Goal: Find specific fact: Find specific fact

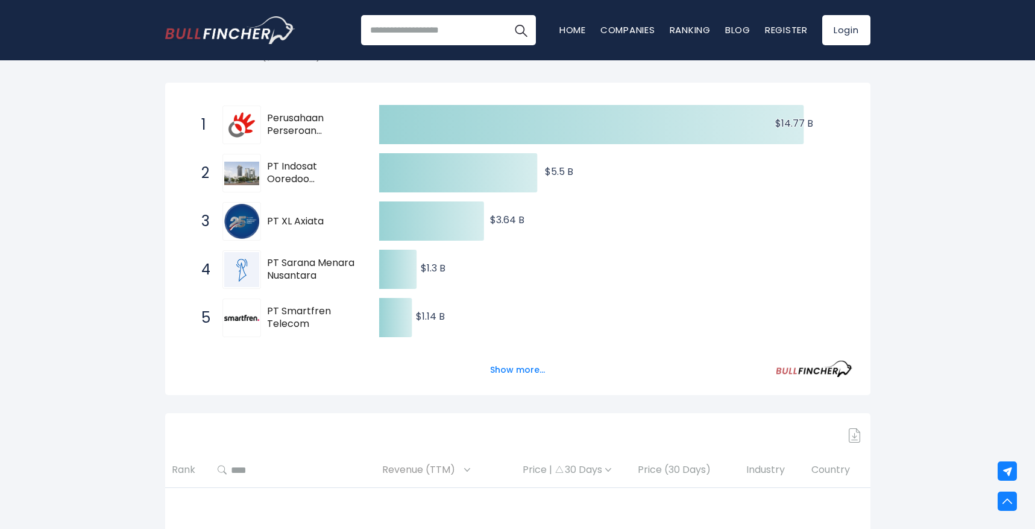
scroll to position [177, 0]
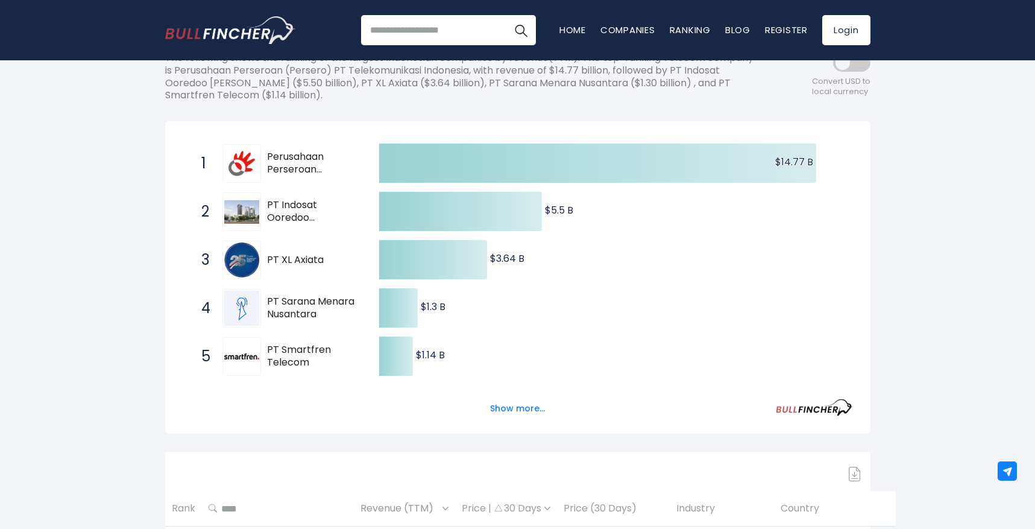
click at [294, 174] on span "Perusahaan Perseroan (Persero) PT Telekomunikasi Indonesia" at bounding box center [312, 163] width 91 height 25
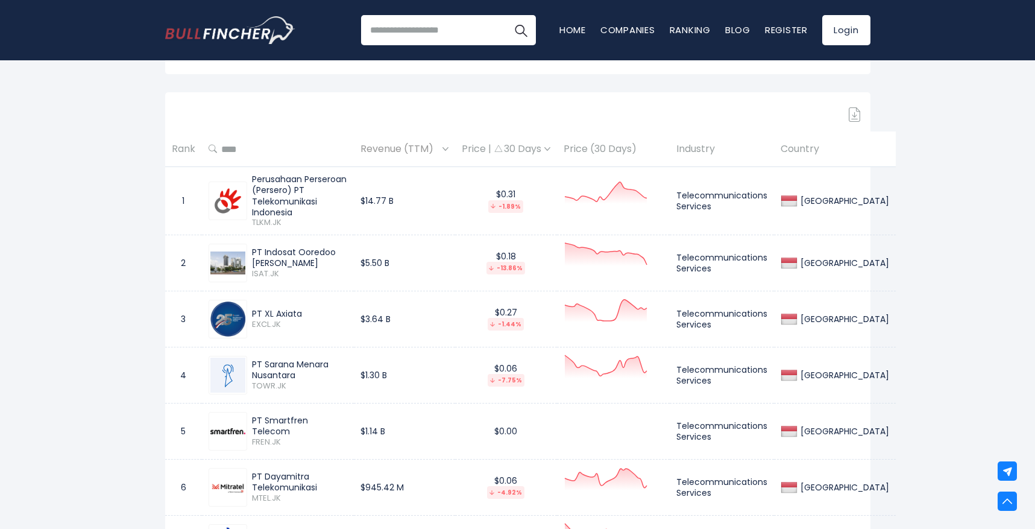
scroll to position [559, 0]
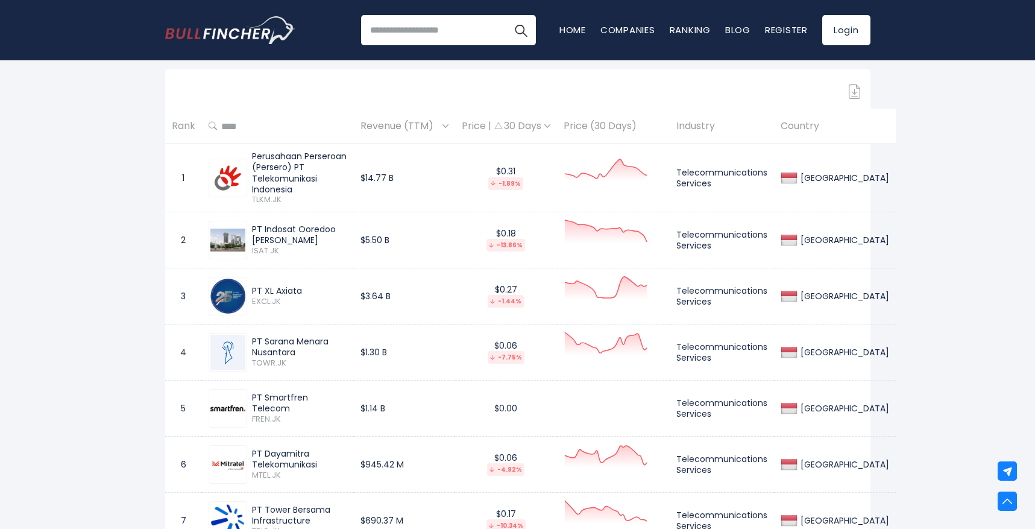
drag, startPoint x: 253, startPoint y: 334, endPoint x: 315, endPoint y: 350, distance: 64.8
click at [315, 350] on div "PT Sarana Menara Nusantara TOWR.JK" at bounding box center [278, 352] width 139 height 39
click at [315, 350] on div "PT Sarana Menara Nusantara" at bounding box center [299, 347] width 95 height 22
drag, startPoint x: 256, startPoint y: 341, endPoint x: 311, endPoint y: 350, distance: 56.3
click at [311, 350] on div "PT Sarana Menara Nusantara" at bounding box center [299, 347] width 95 height 22
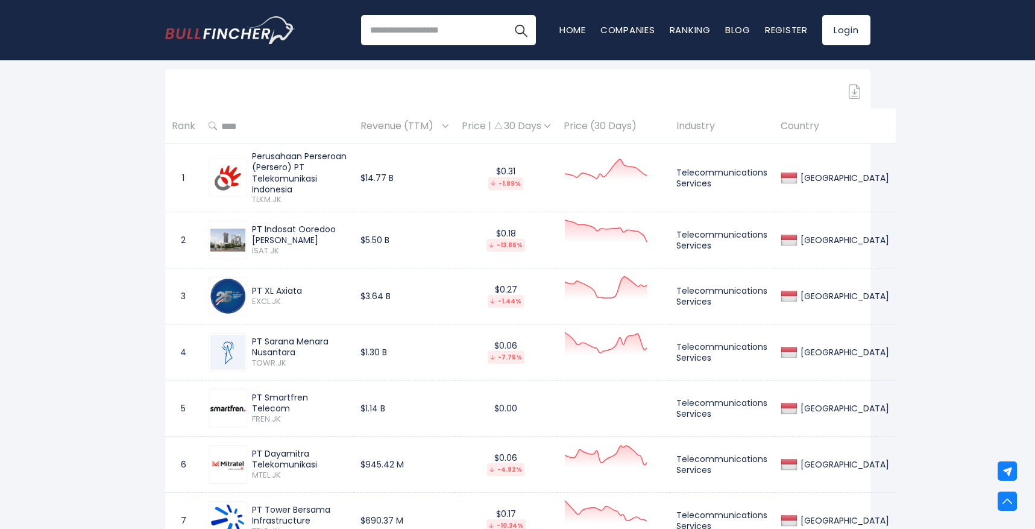
copy div "PT Sarana Menara Nusantara"
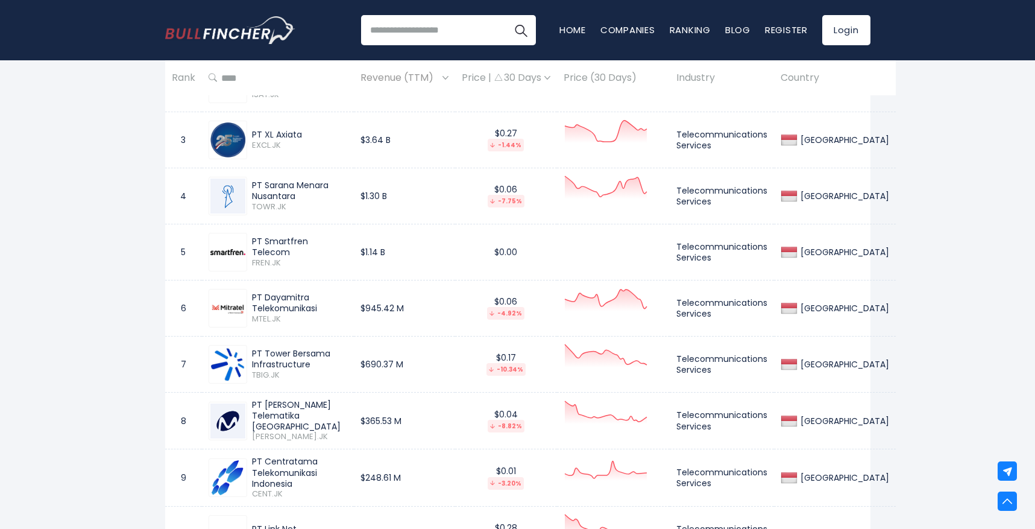
scroll to position [759, 0]
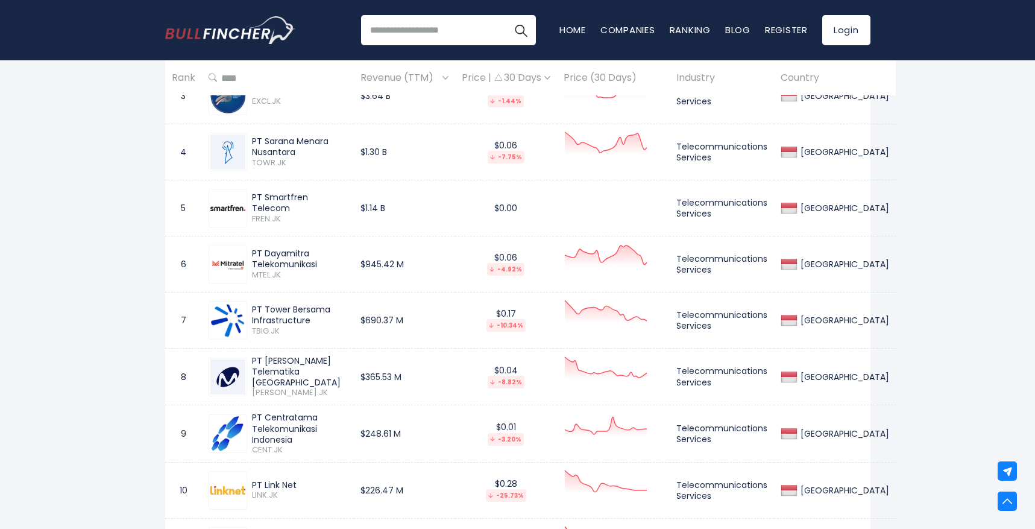
drag, startPoint x: 256, startPoint y: 252, endPoint x: 324, endPoint y: 261, distance: 68.7
click at [324, 261] on div "PT Dayamitra Telekomunikasi" at bounding box center [299, 259] width 95 height 22
copy div "PT Dayamitra Telekomunikasi"
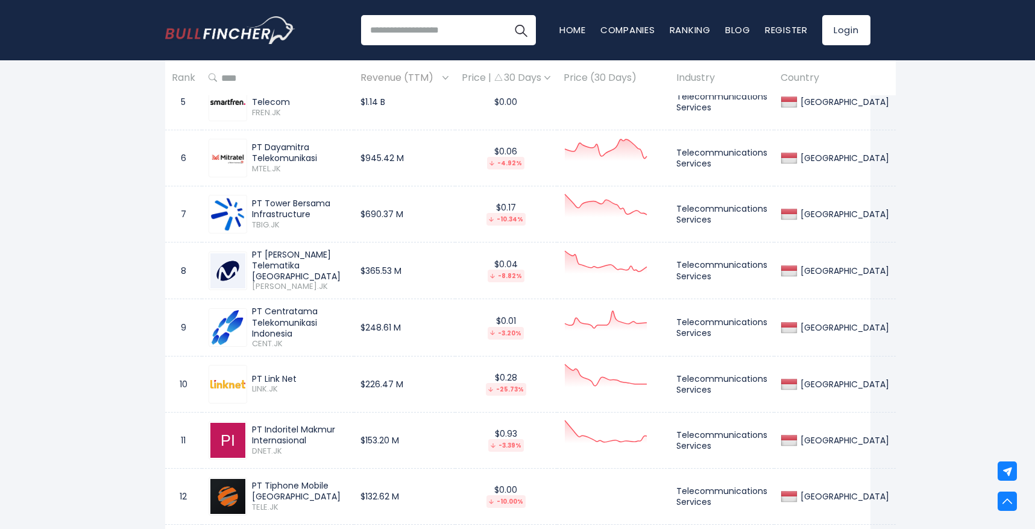
drag, startPoint x: 252, startPoint y: 307, endPoint x: 298, endPoint y: 330, distance: 51.0
click at [298, 330] on div "PT Centratama Telekomunikasi Indonesia" at bounding box center [299, 322] width 95 height 33
copy div "PT Centratama Telekomunikasi Indonesia"
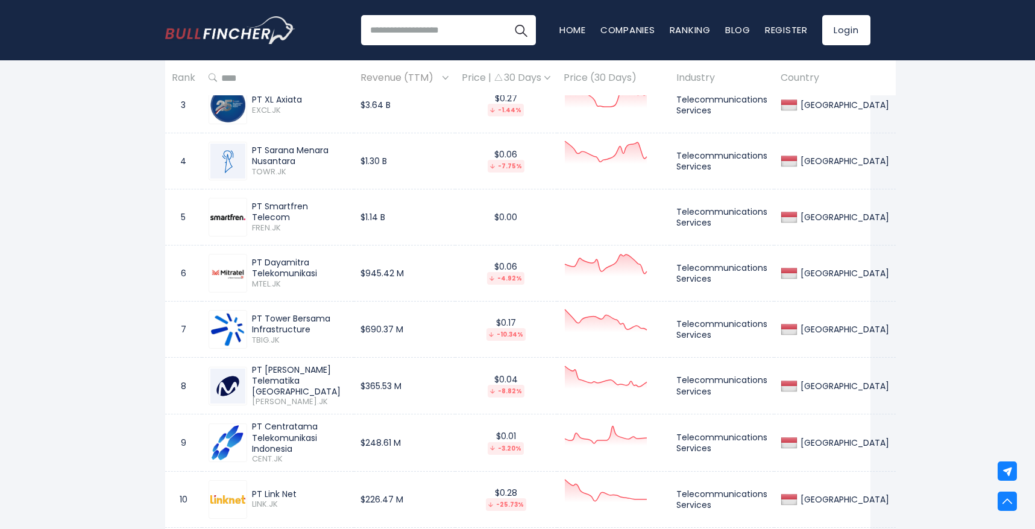
scroll to position [884, 0]
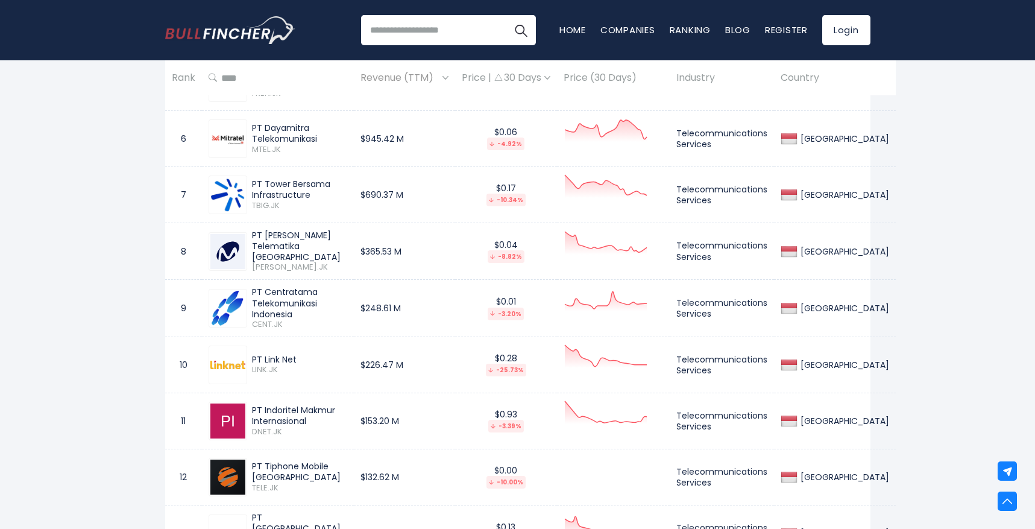
drag, startPoint x: 254, startPoint y: 357, endPoint x: 303, endPoint y: 357, distance: 49.4
click at [303, 357] on div "PT Link Net" at bounding box center [299, 359] width 95 height 11
copy div "PT Link Net"
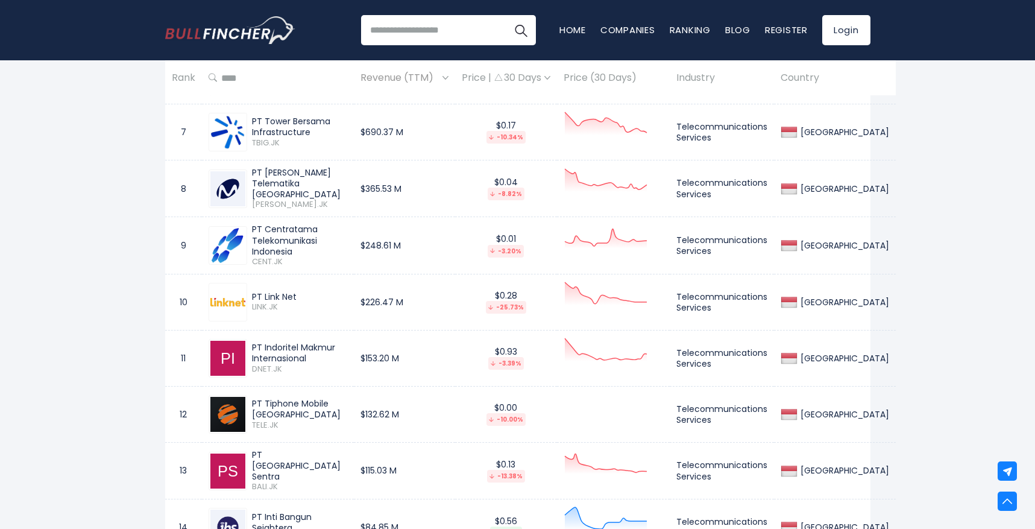
scroll to position [970, 0]
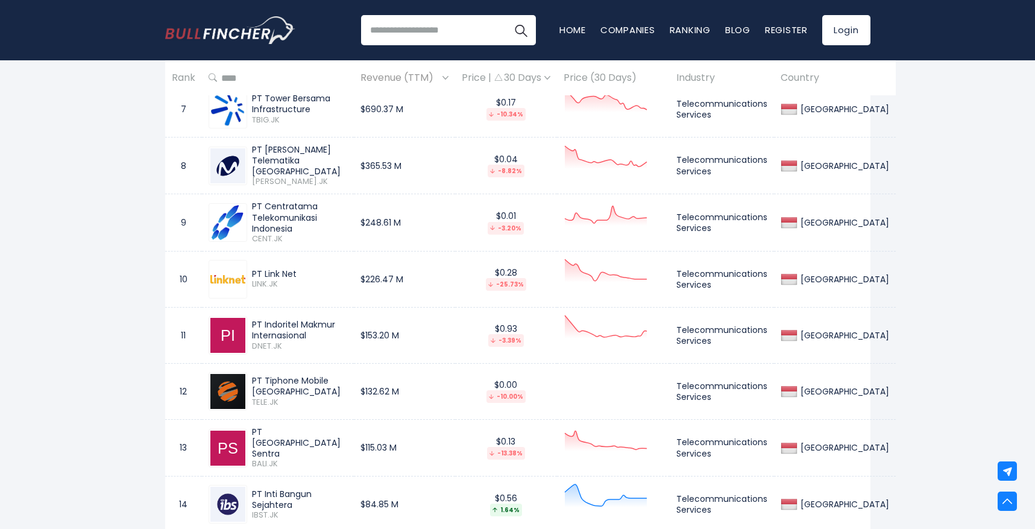
drag, startPoint x: 278, startPoint y: 322, endPoint x: 300, endPoint y: 321, distance: 22.3
click at [300, 321] on div "PT Indoritel Makmur Internasional" at bounding box center [299, 330] width 95 height 22
copy div "Indoritel"
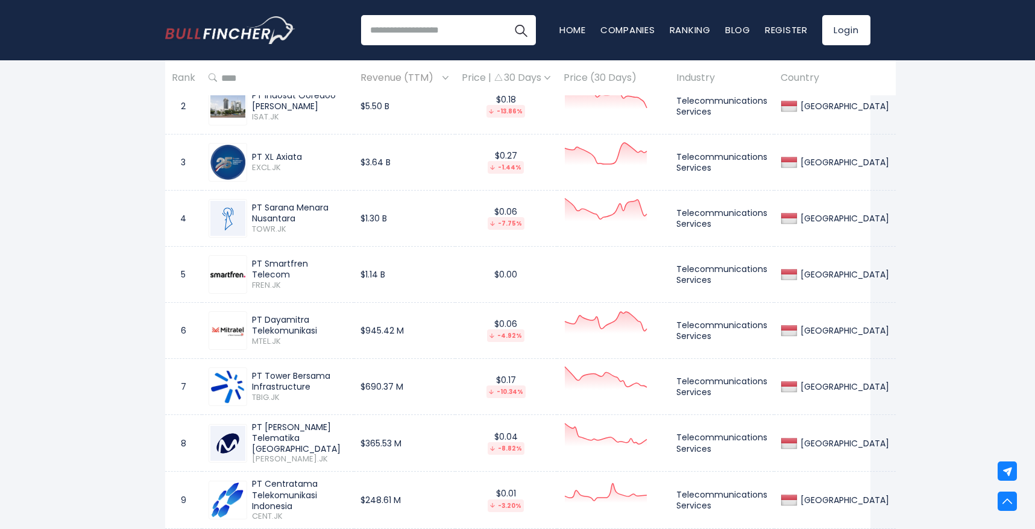
scroll to position [552, 0]
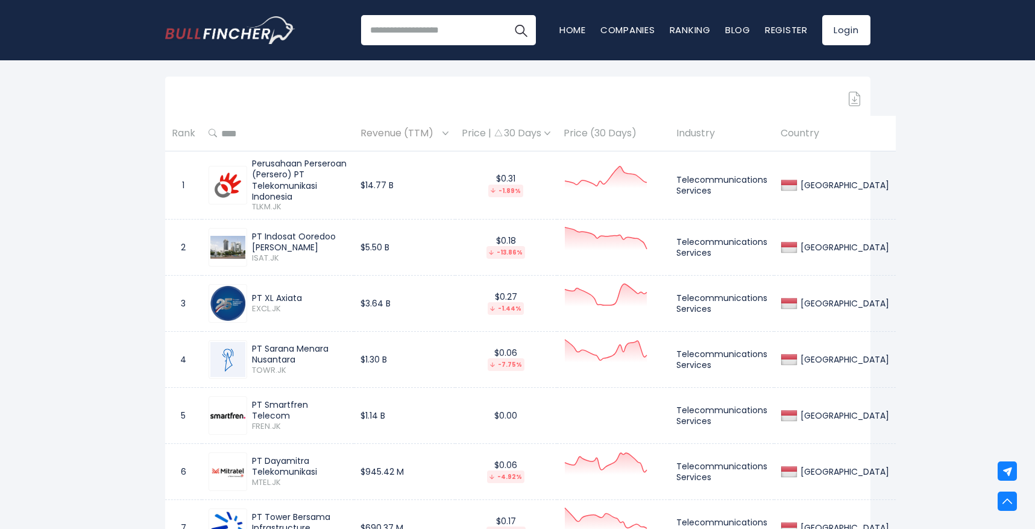
drag, startPoint x: 264, startPoint y: 348, endPoint x: 327, endPoint y: 349, distance: 62.7
click at [323, 349] on div "PT Sarana Menara Nusantara" at bounding box center [299, 354] width 95 height 22
click at [330, 349] on div "PT Sarana Menara Nusantara" at bounding box center [299, 354] width 95 height 22
click at [332, 348] on div "PT Sarana Menara Nusantara" at bounding box center [299, 354] width 95 height 22
drag, startPoint x: 291, startPoint y: 348, endPoint x: 264, endPoint y: 350, distance: 26.6
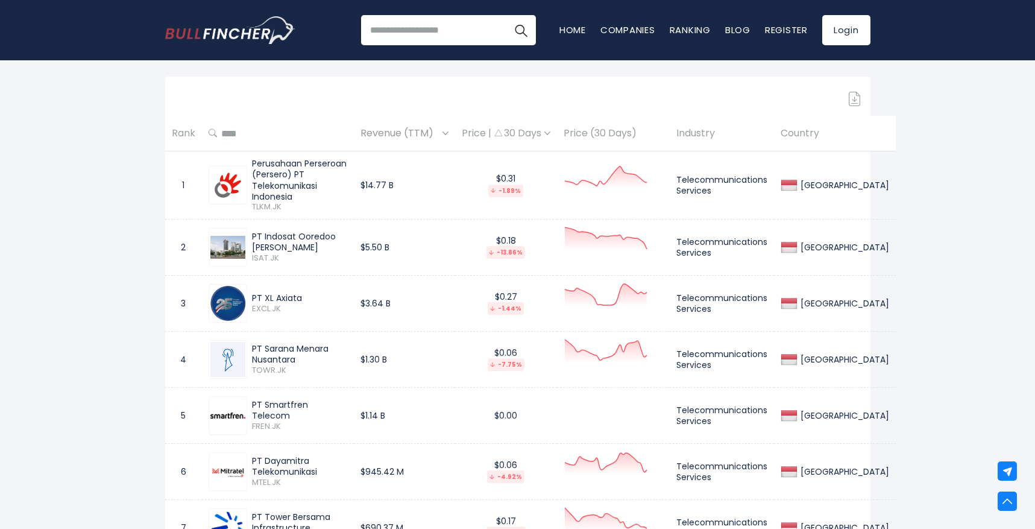
click at [264, 350] on div "PT Sarana Menara Nusantara" at bounding box center [299, 354] width 95 height 22
copy div "[PERSON_NAME]"
click at [251, 343] on div "PT Sarana Menara Nusantara TOWR.JK" at bounding box center [297, 359] width 100 height 32
drag, startPoint x: 253, startPoint y: 345, endPoint x: 312, endPoint y: 361, distance: 60.7
click at [312, 361] on div "PT Sarana Menara Nusantara" at bounding box center [299, 354] width 95 height 22
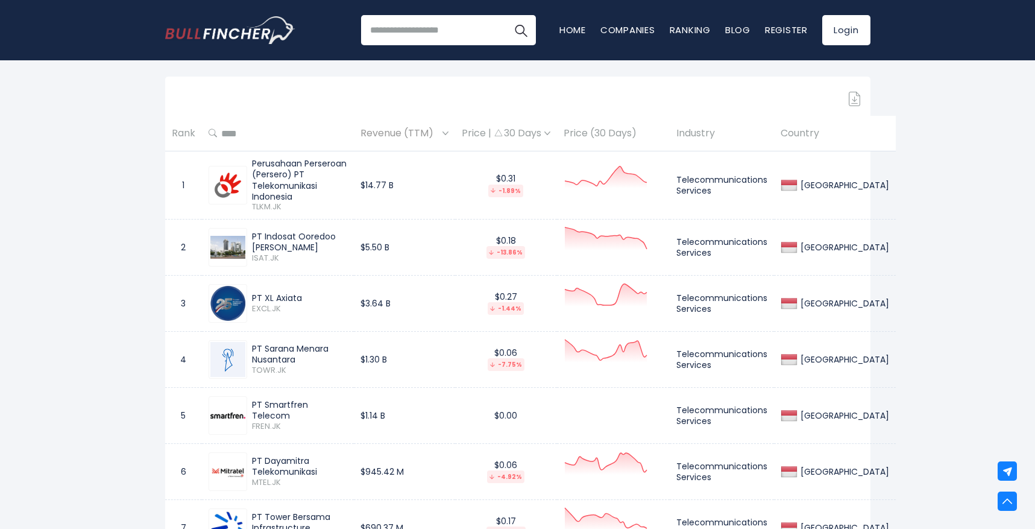
copy div "PT Sarana Menara Nusantara"
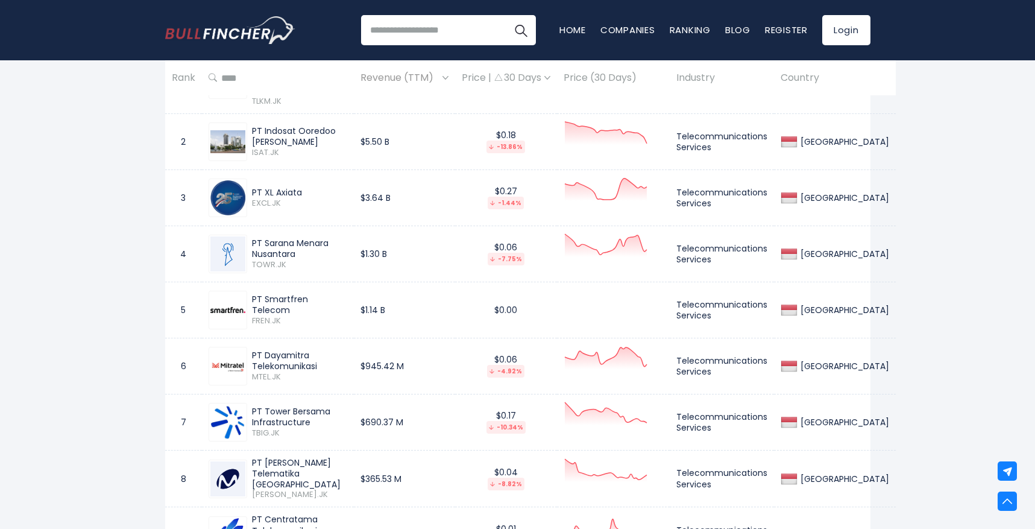
scroll to position [738, 0]
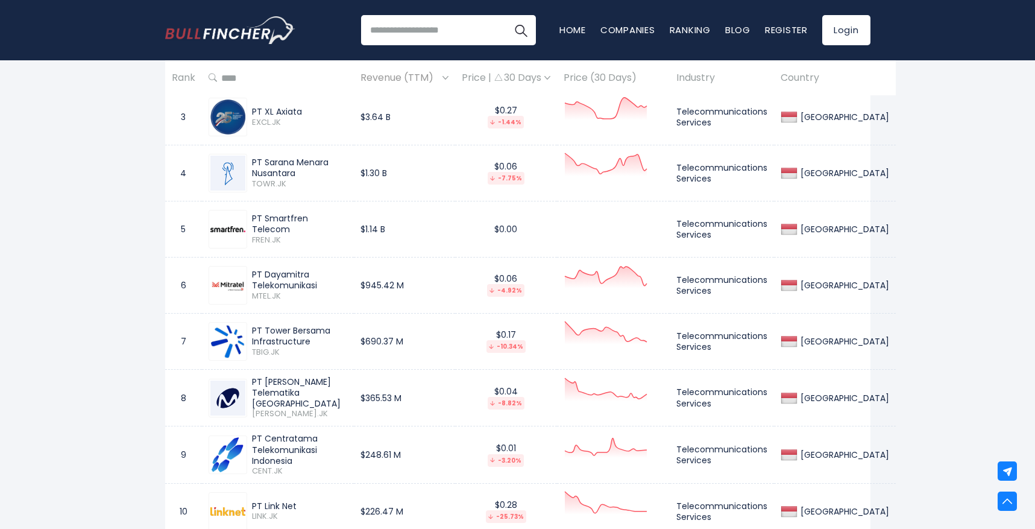
drag, startPoint x: 254, startPoint y: 331, endPoint x: 321, endPoint y: 340, distance: 67.5
click at [321, 340] on div "PT Tower Bersama Infrastructure" at bounding box center [299, 336] width 95 height 22
copy div "PT Tower Bersama Infrastructure"
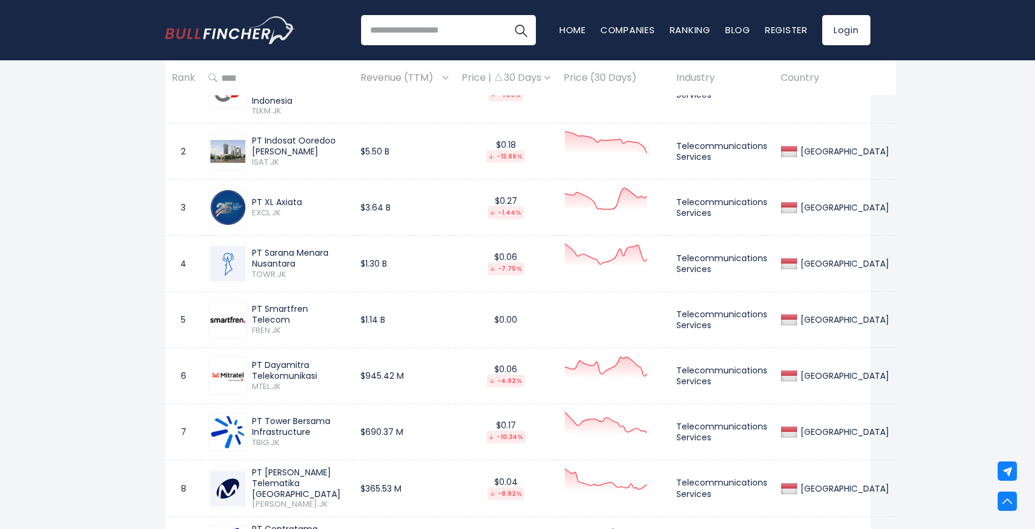
scroll to position [538, 0]
